Goal: Task Accomplishment & Management: Manage account settings

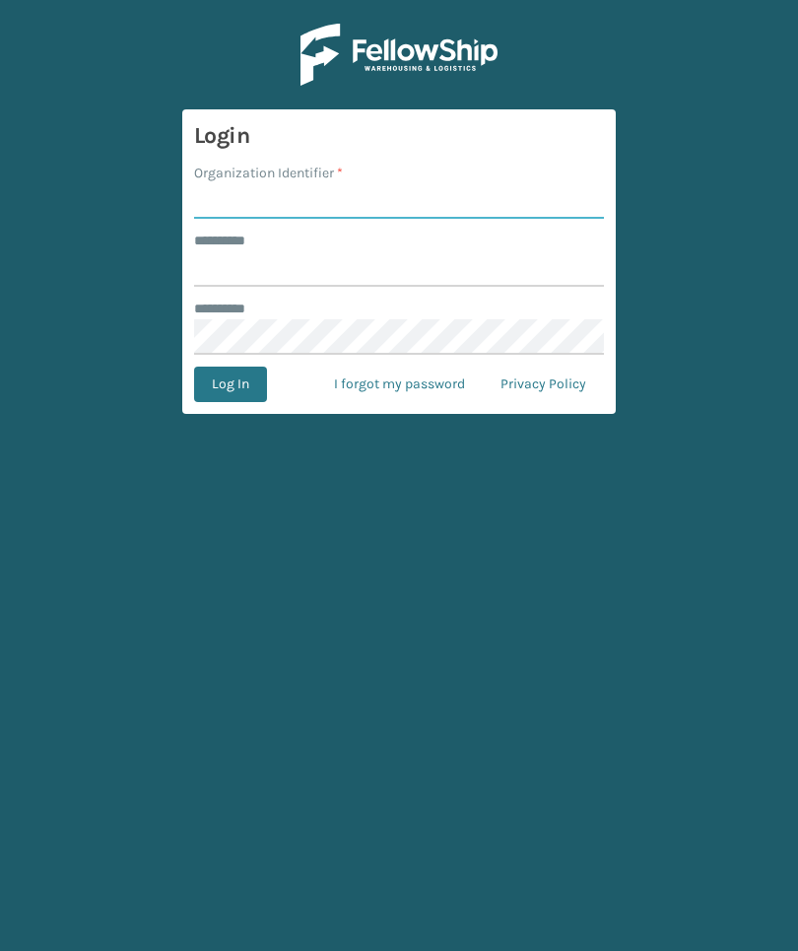
click at [385, 201] on input "Organization Identifier *" at bounding box center [399, 200] width 410 height 35
type input "Foamtex"
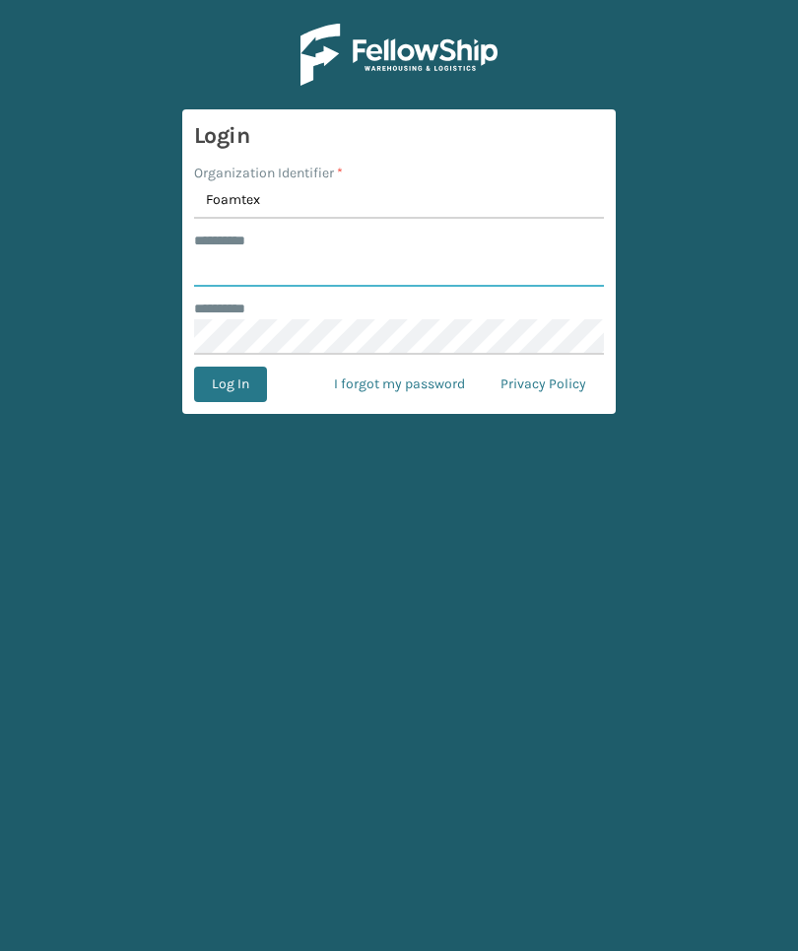
click at [468, 281] on input "******** *" at bounding box center [399, 268] width 410 height 35
type input "******"
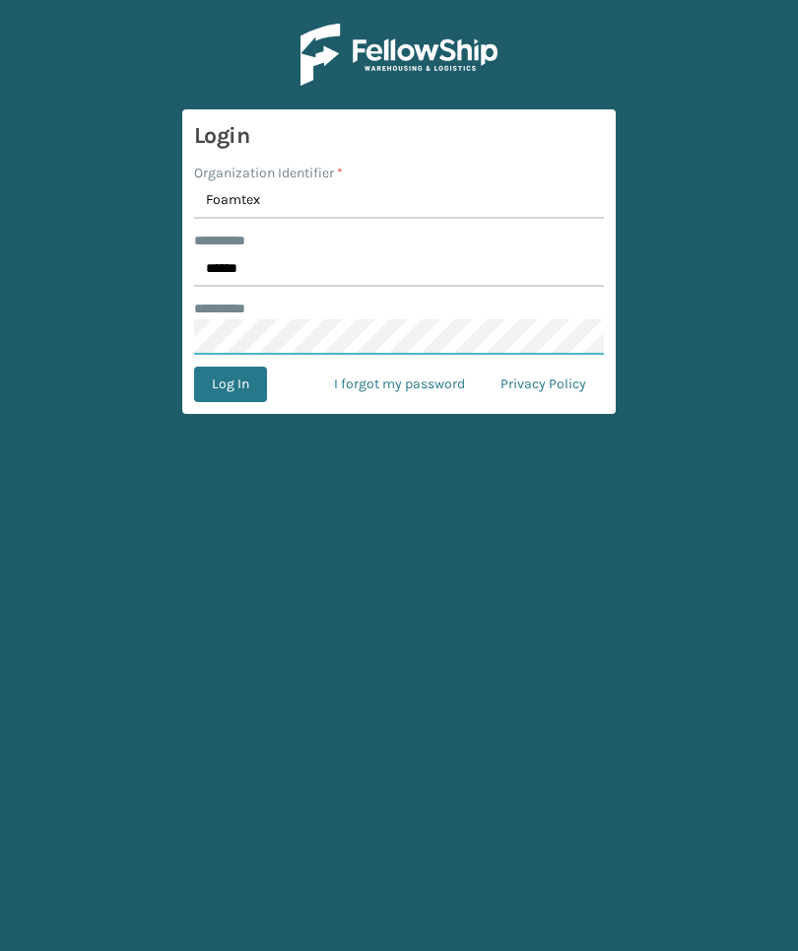
click at [230, 384] on button "Log In" at bounding box center [230, 383] width 73 height 35
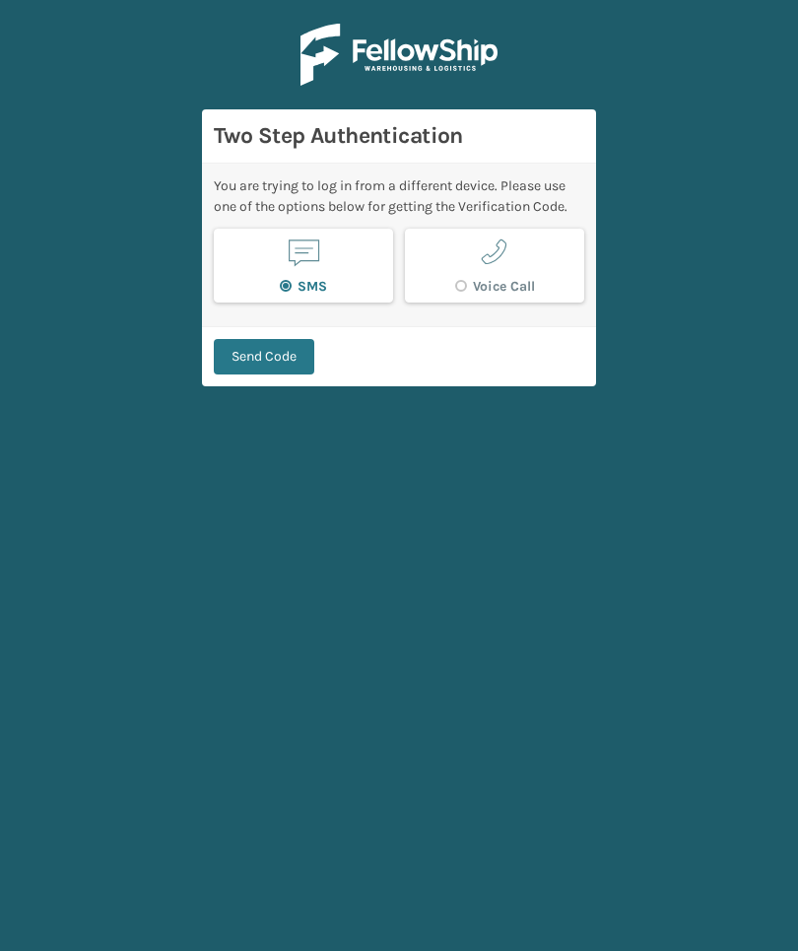
click at [304, 372] on button "Send Code" at bounding box center [264, 356] width 100 height 35
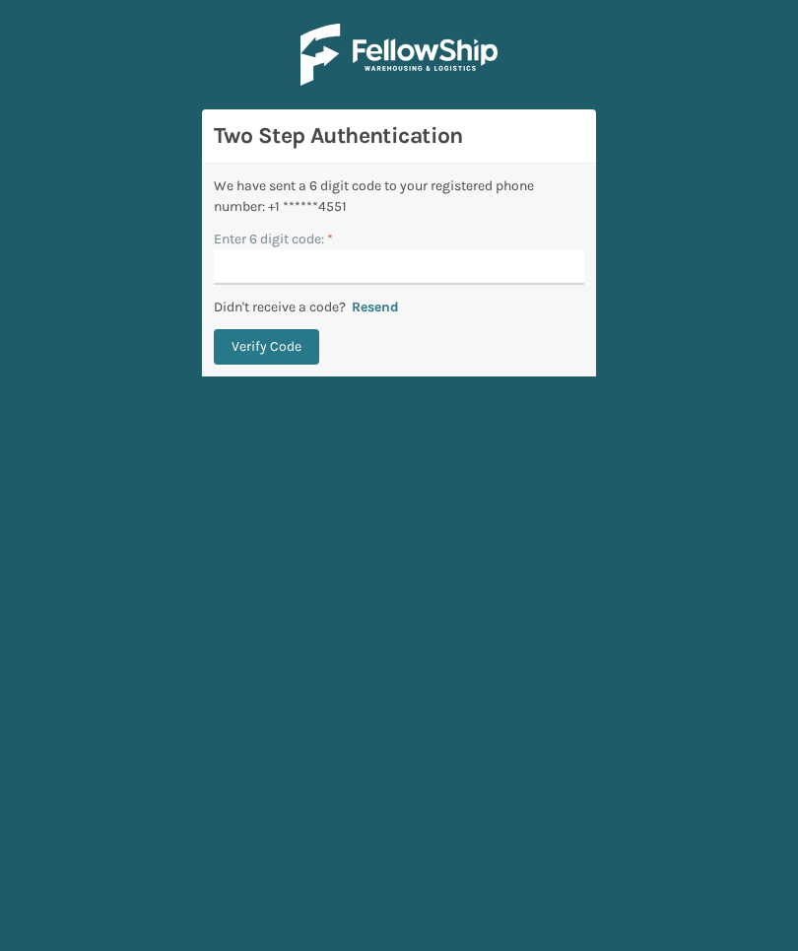
click at [549, 277] on input "Enter 6 digit code: *" at bounding box center [399, 266] width 370 height 35
type input "284410"
click at [266, 347] on button "Verify Code" at bounding box center [266, 346] width 105 height 35
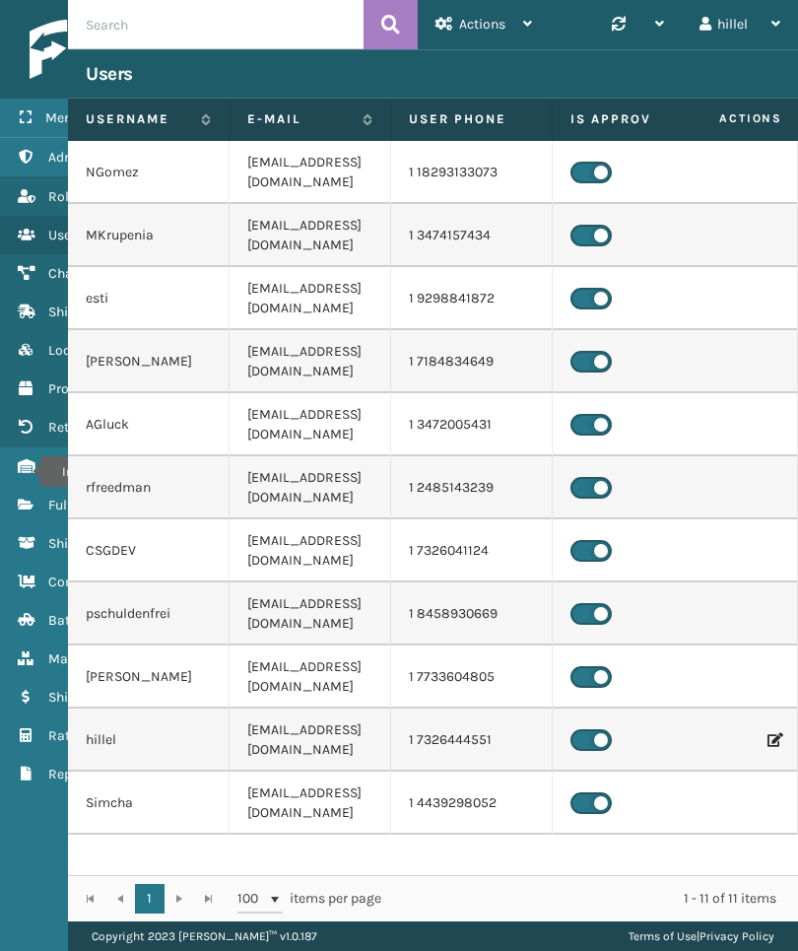
click at [28, 472] on icon "Inventory" at bounding box center [26, 466] width 16 height 14
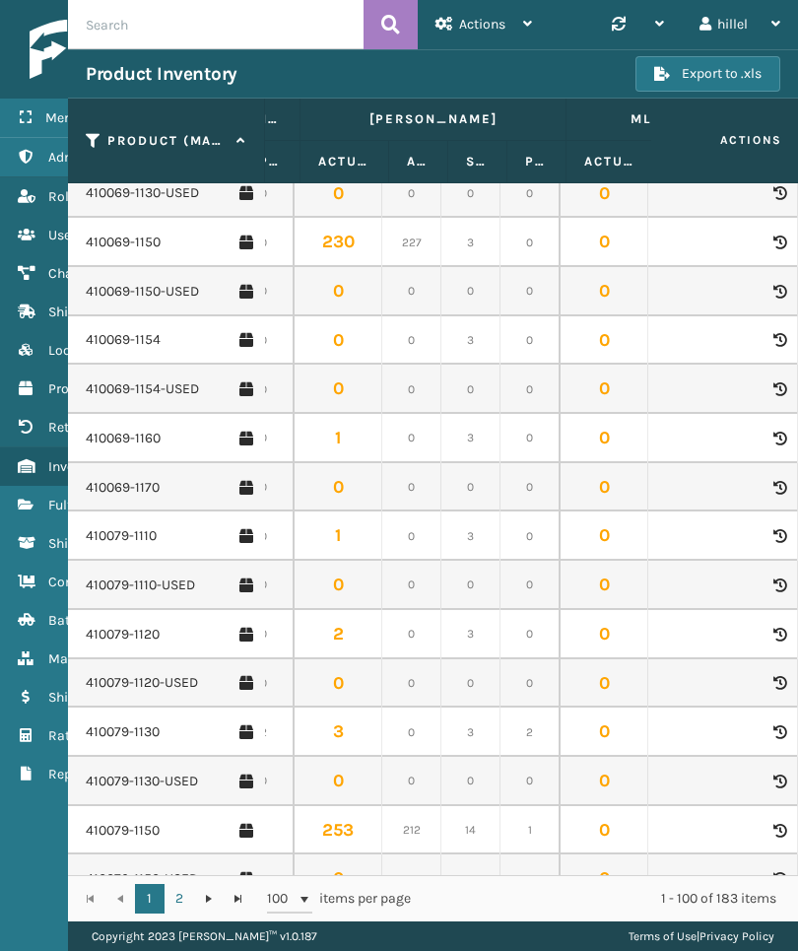
scroll to position [0, 1567]
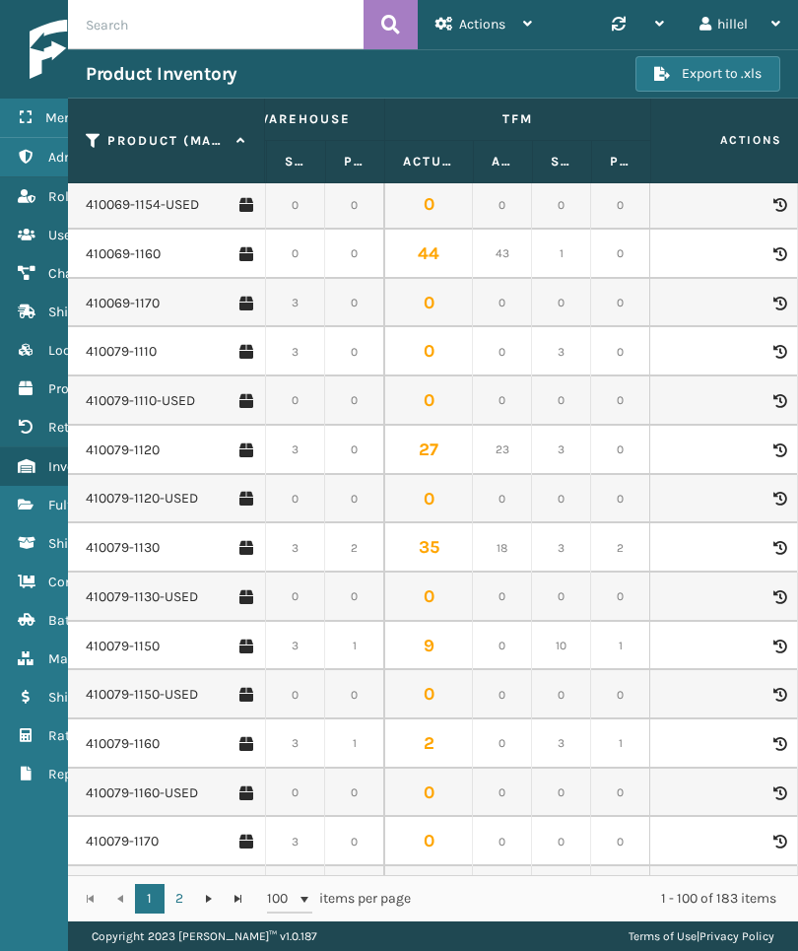
click at [29, 501] on icon at bounding box center [26, 505] width 16 height 14
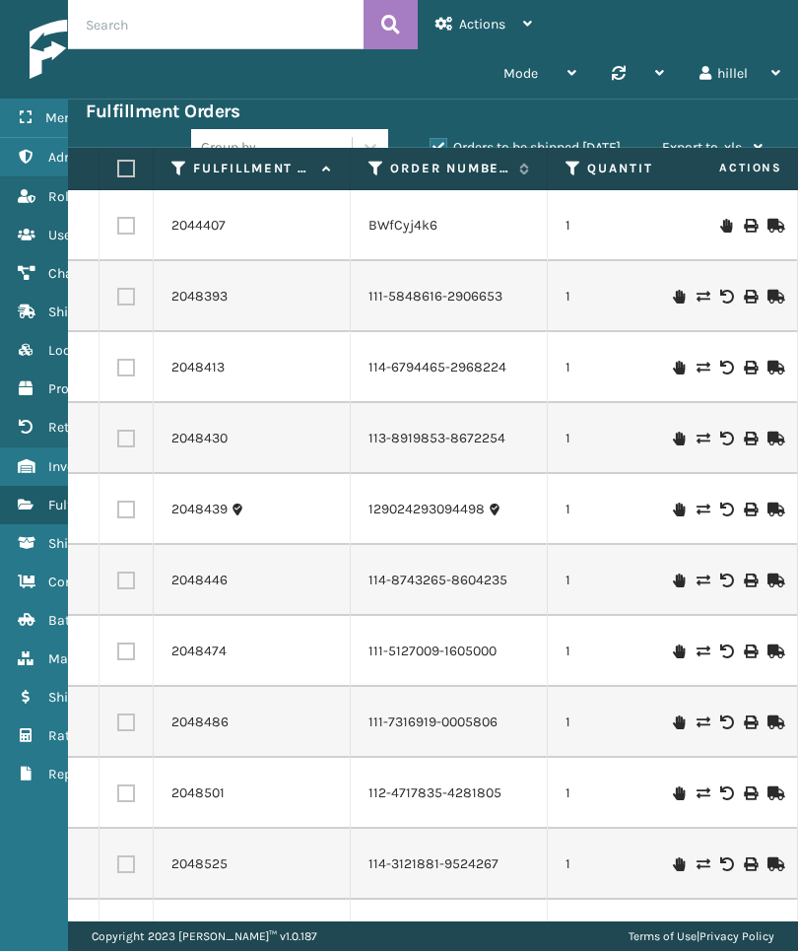
click at [203, 220] on link "2044407" at bounding box center [198, 226] width 54 height 20
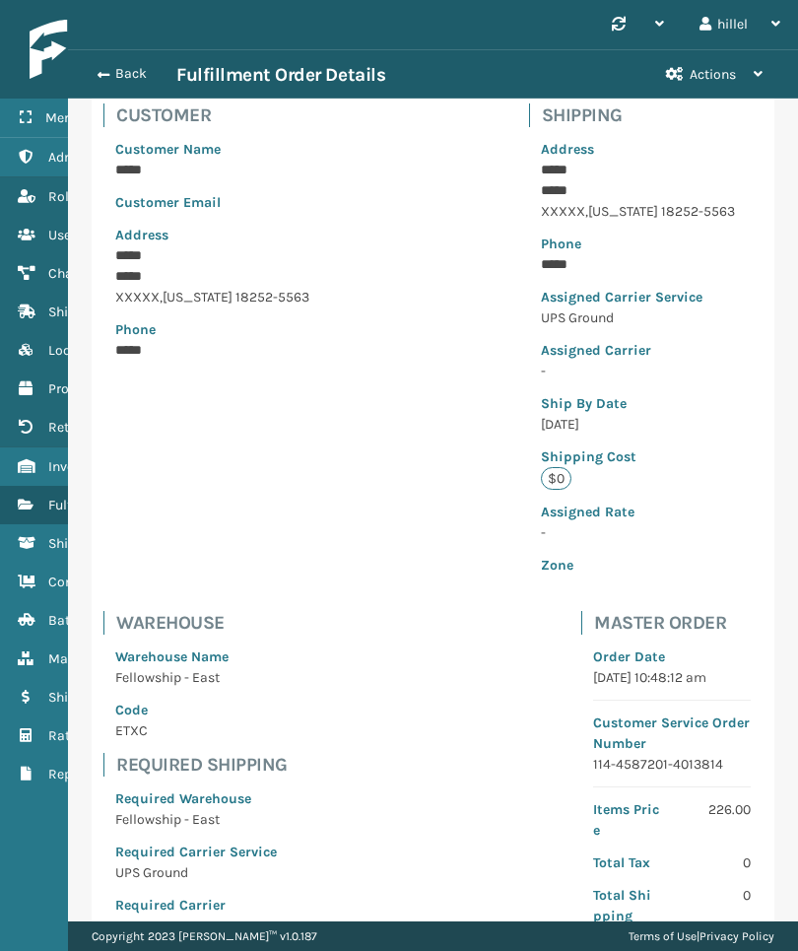
click at [131, 74] on button "Back" at bounding box center [131, 74] width 91 height 18
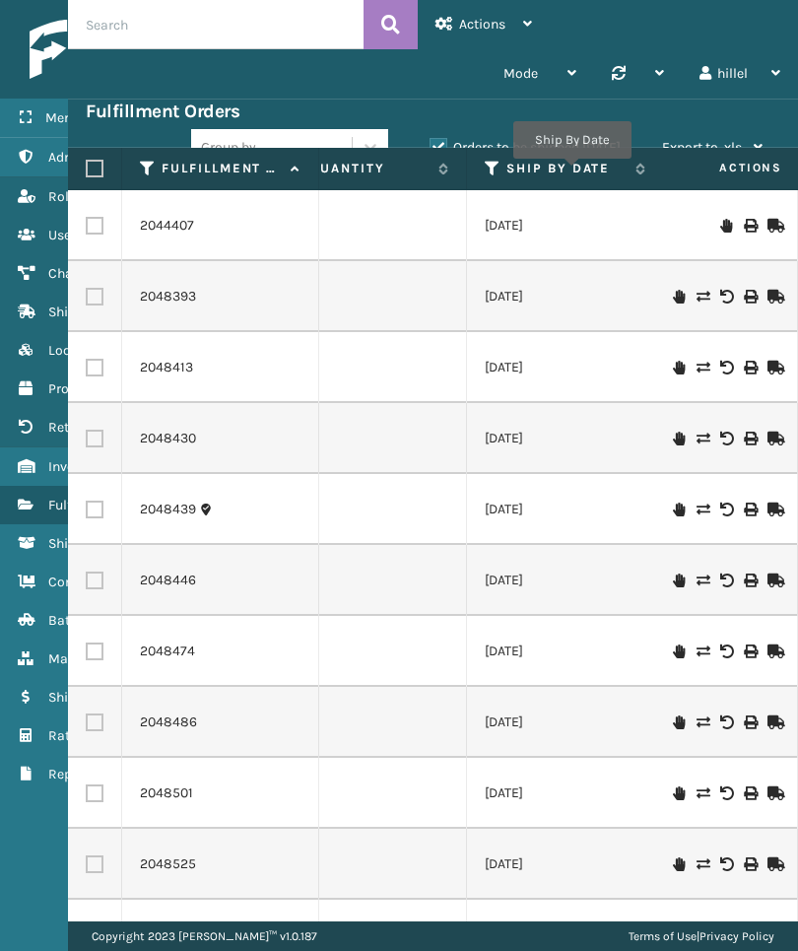
click at [571, 172] on label "Ship By Date" at bounding box center [565, 169] width 119 height 18
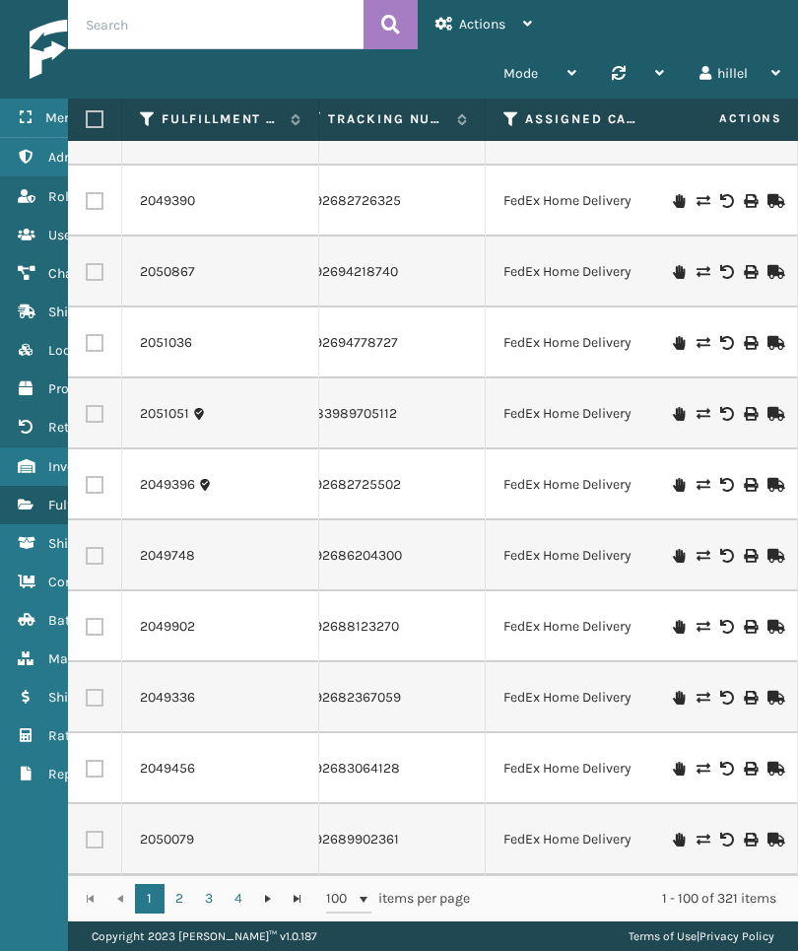
click at [611, 626] on td "FedEx Home Delivery" at bounding box center [584, 626] width 197 height 71
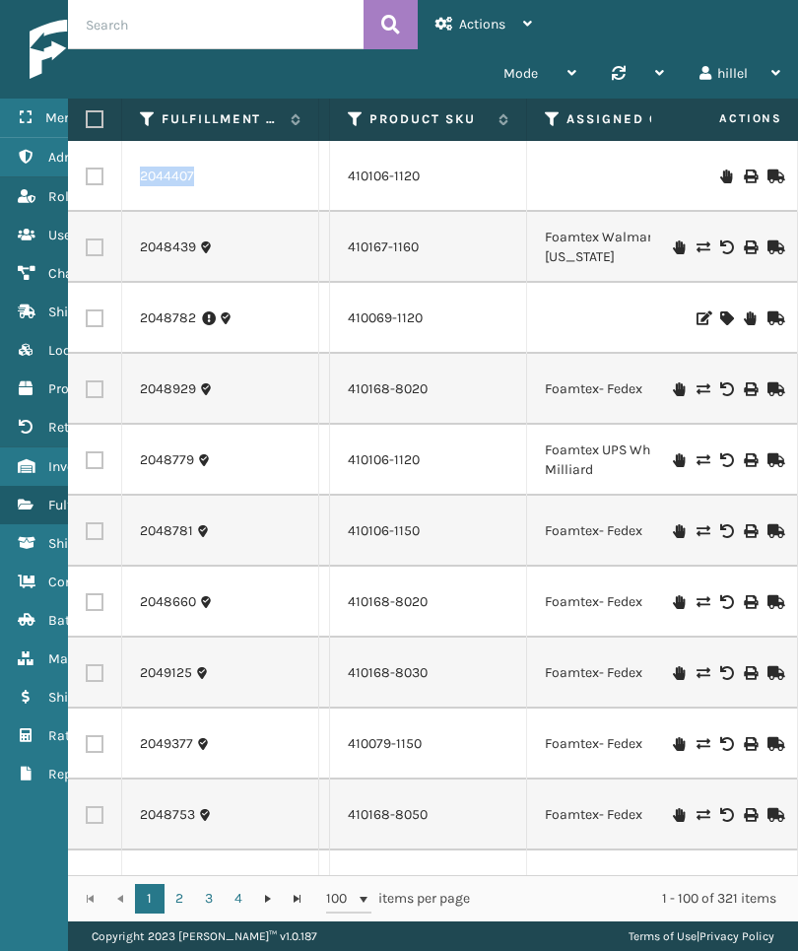
copy link "2044407"
click at [13, 470] on link "Inventory" at bounding box center [122, 466] width 245 height 38
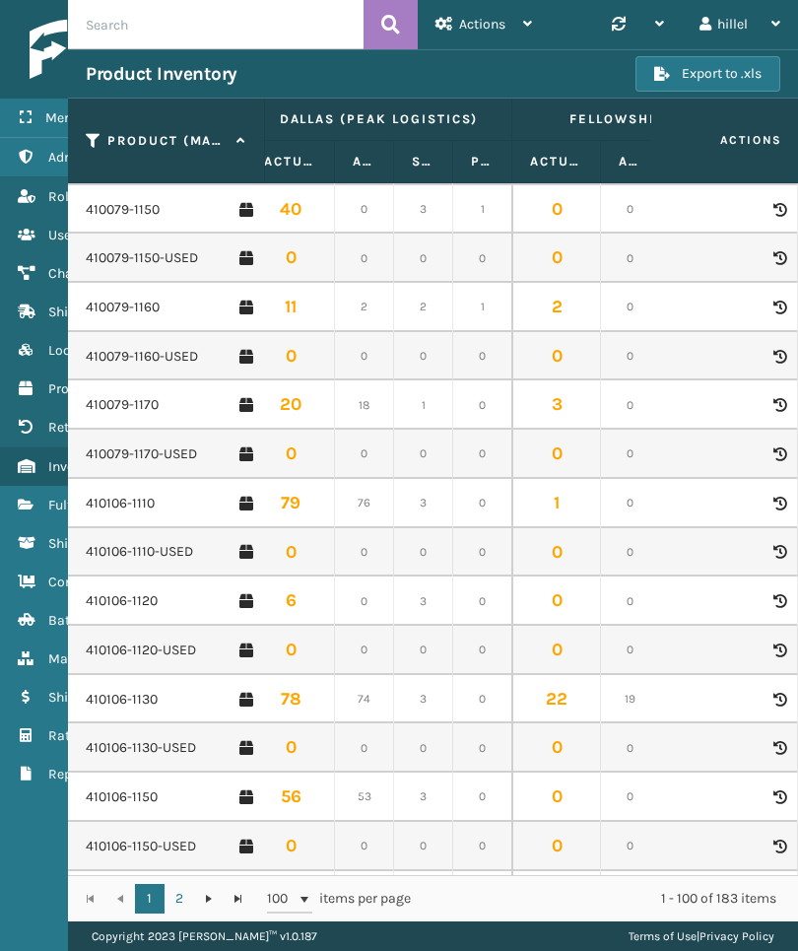
click at [118, 591] on link "410106-1120" at bounding box center [122, 601] width 72 height 20
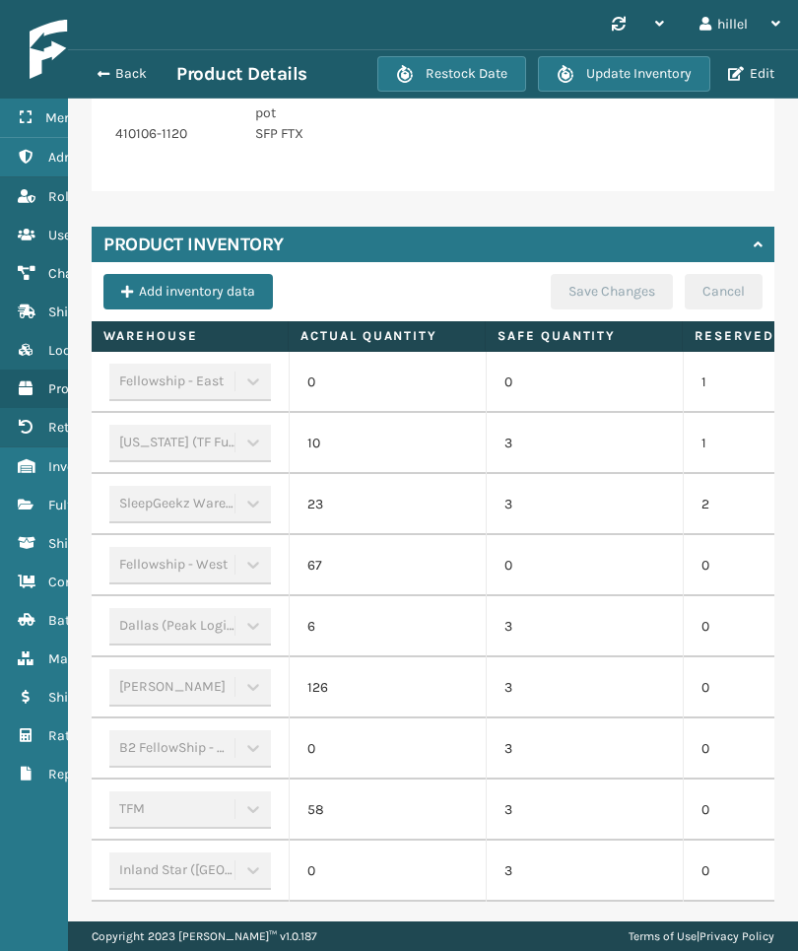
click at [705, 708] on td "0" at bounding box center [781, 687] width 197 height 61
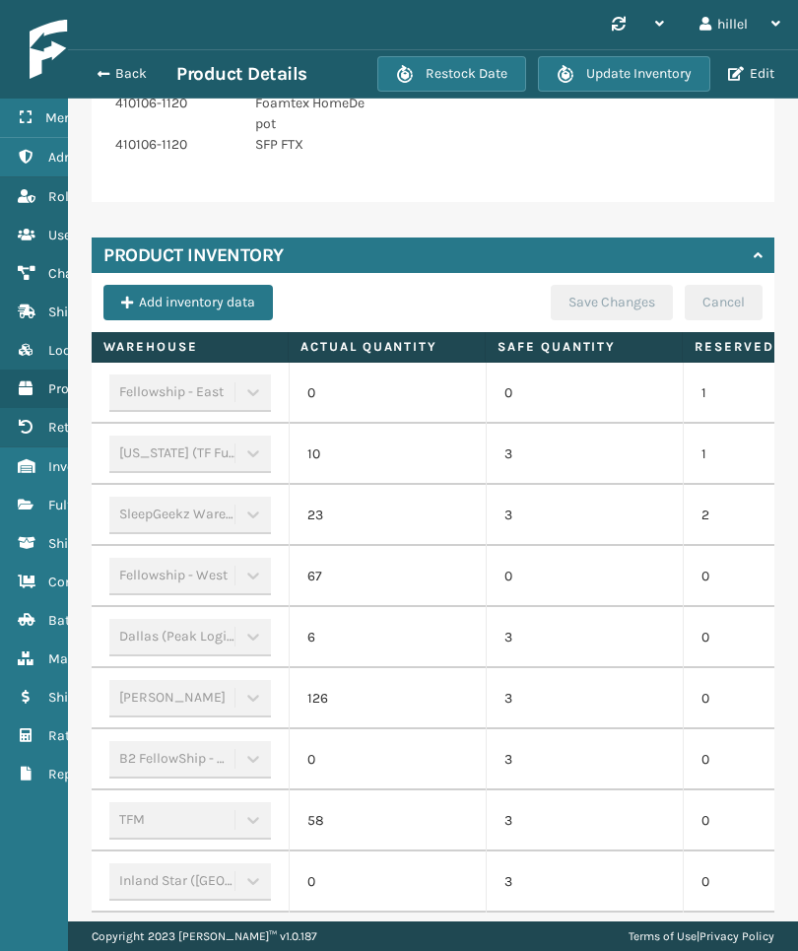
click at [110, 79] on button "Back" at bounding box center [131, 74] width 91 height 18
